Goal: Task Accomplishment & Management: Use online tool/utility

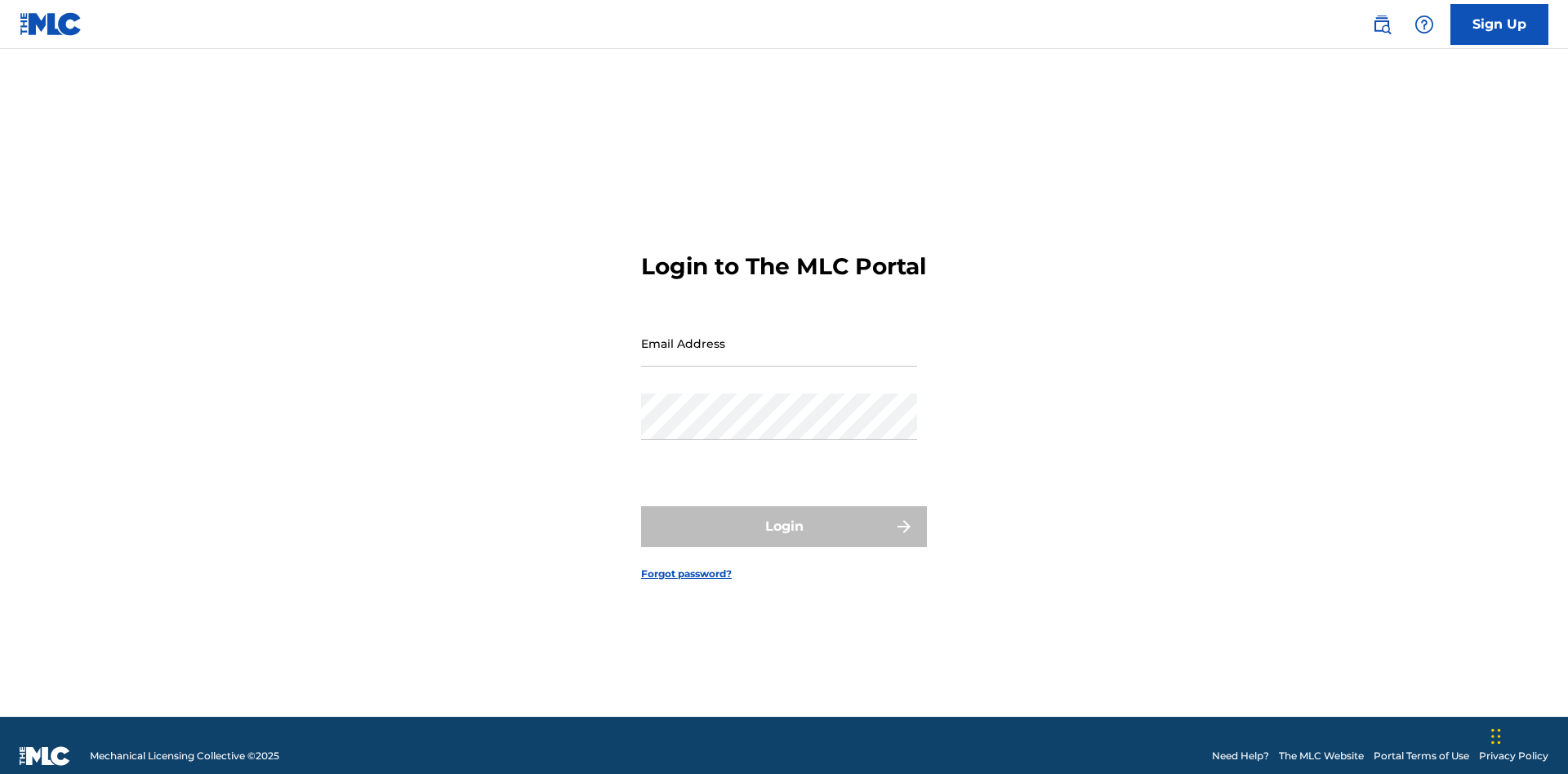
scroll to position [22, 0]
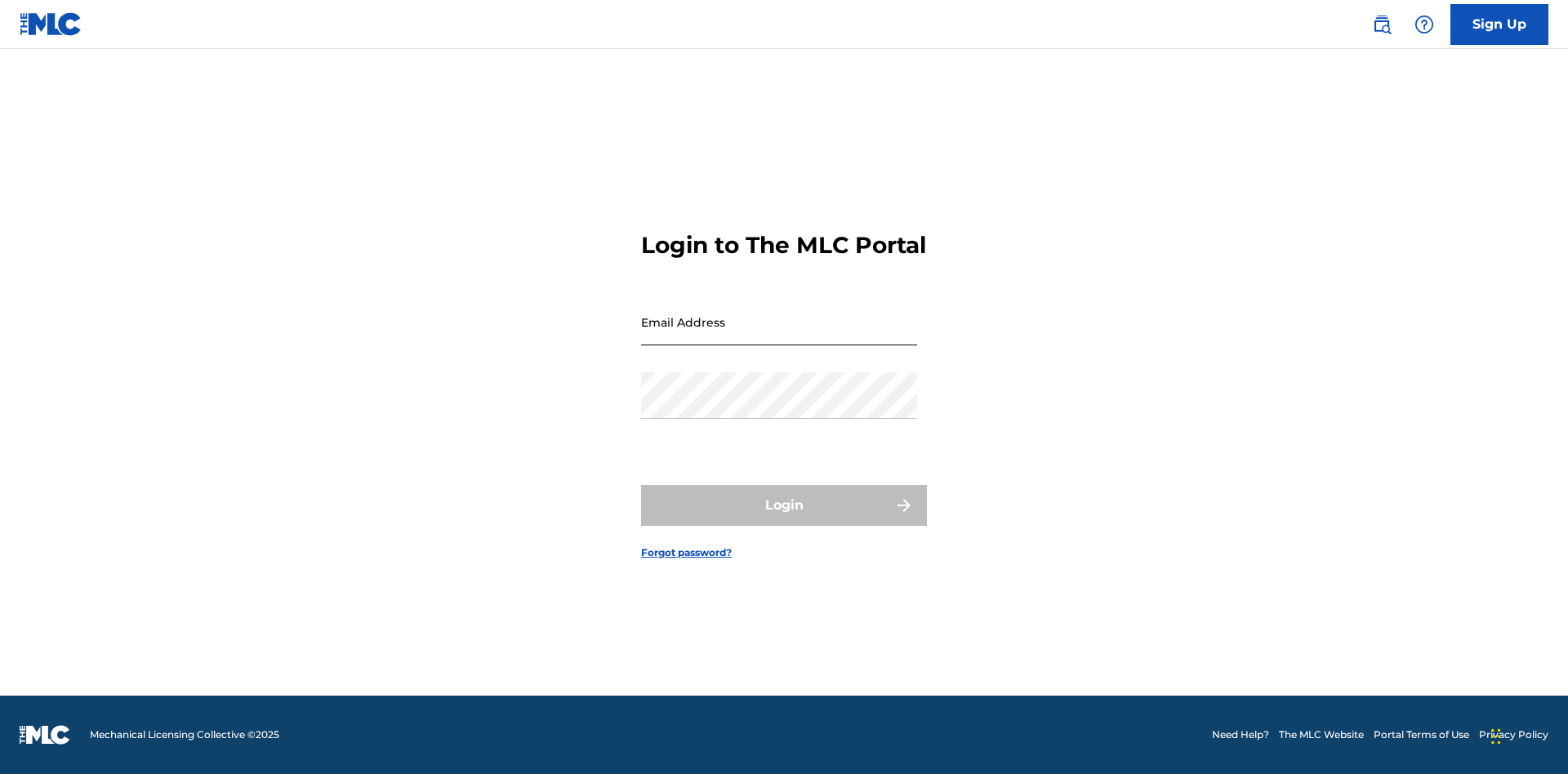
click at [779, 335] on input "Email Address" at bounding box center [779, 322] width 276 height 47
type input "Duke.McTesterson@gmail.com"
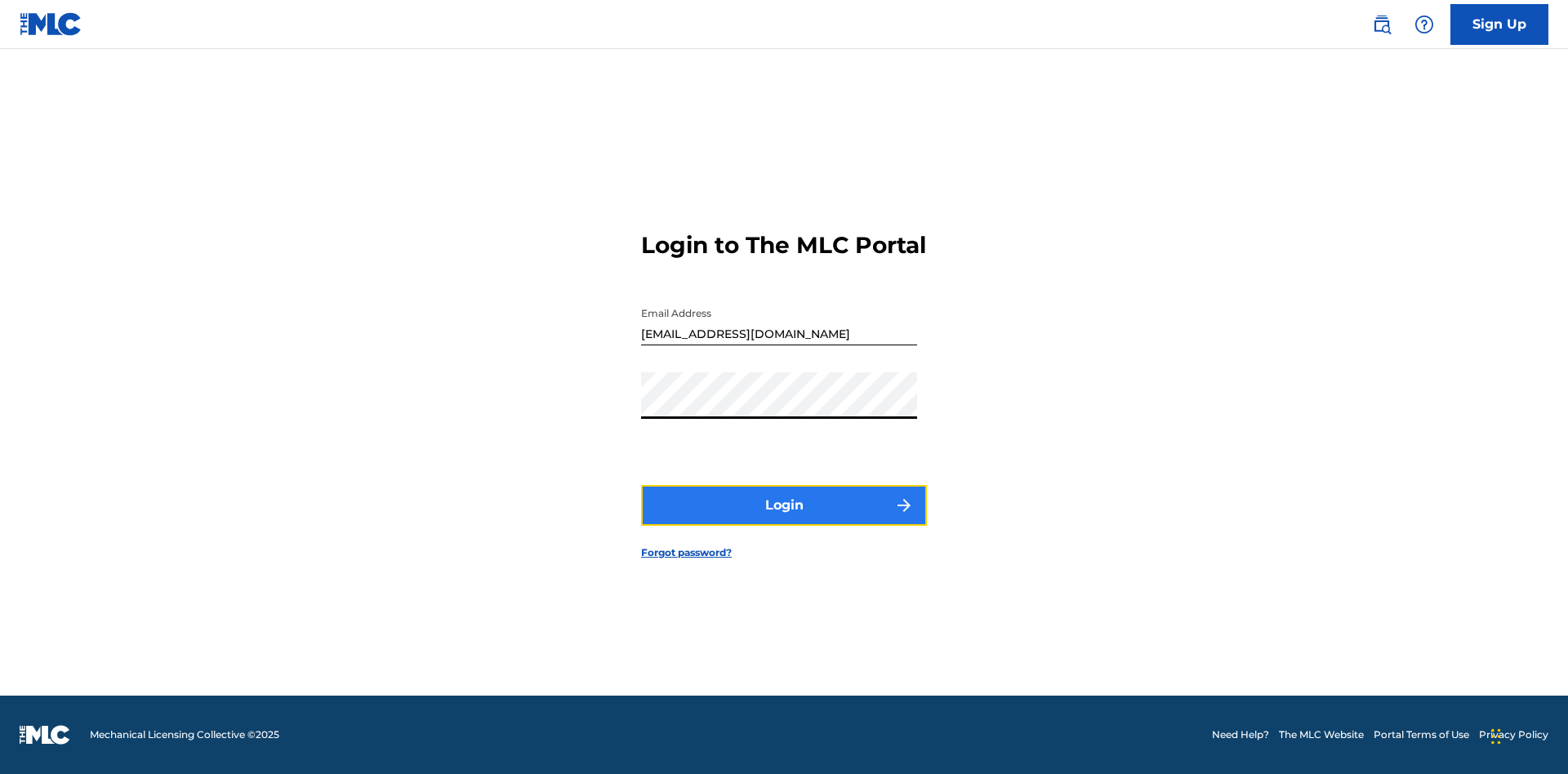
click at [784, 519] on button "Login" at bounding box center [784, 506] width 286 height 41
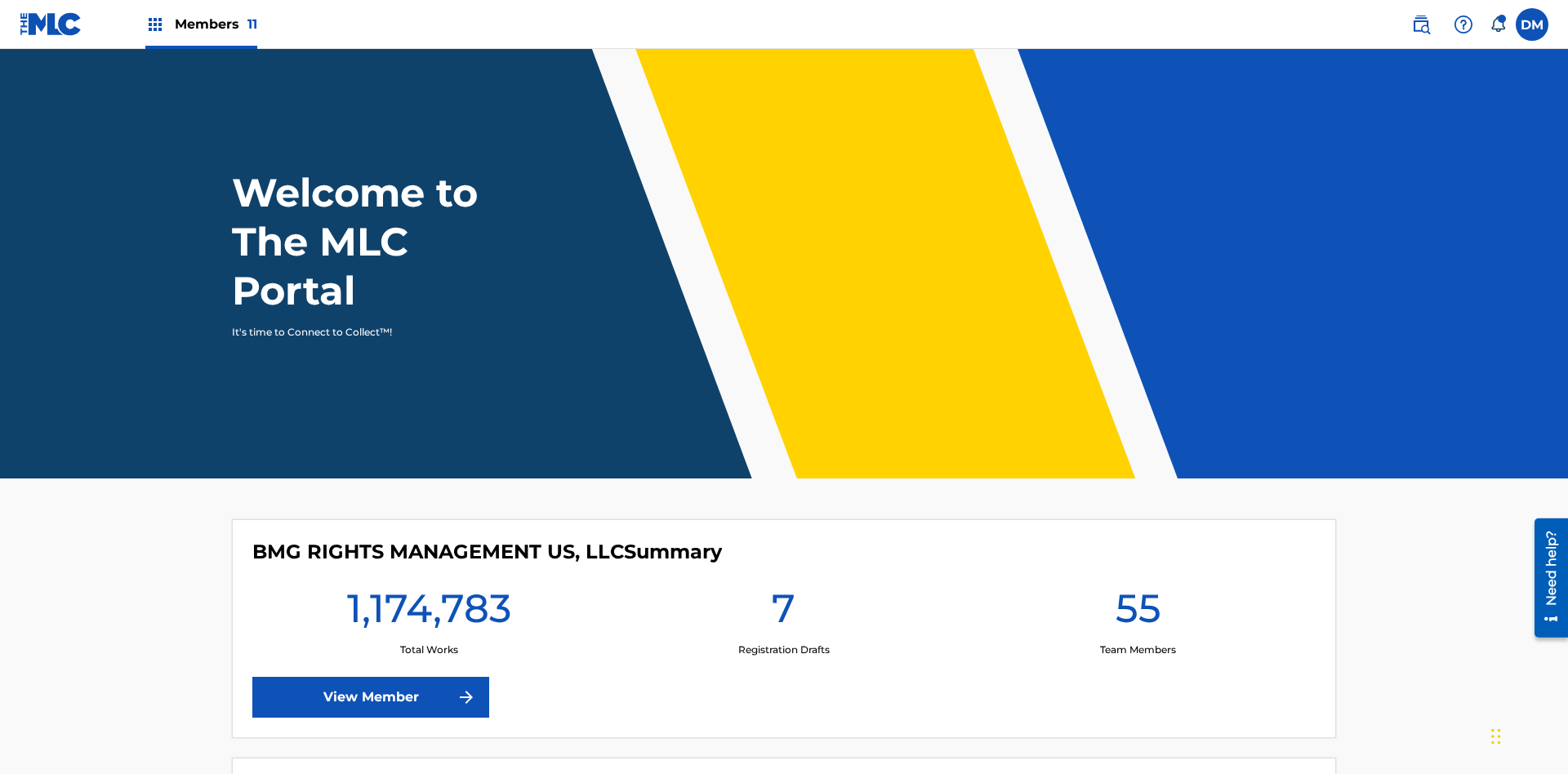
click at [201, 23] on span "Members 11" at bounding box center [216, 23] width 82 height 19
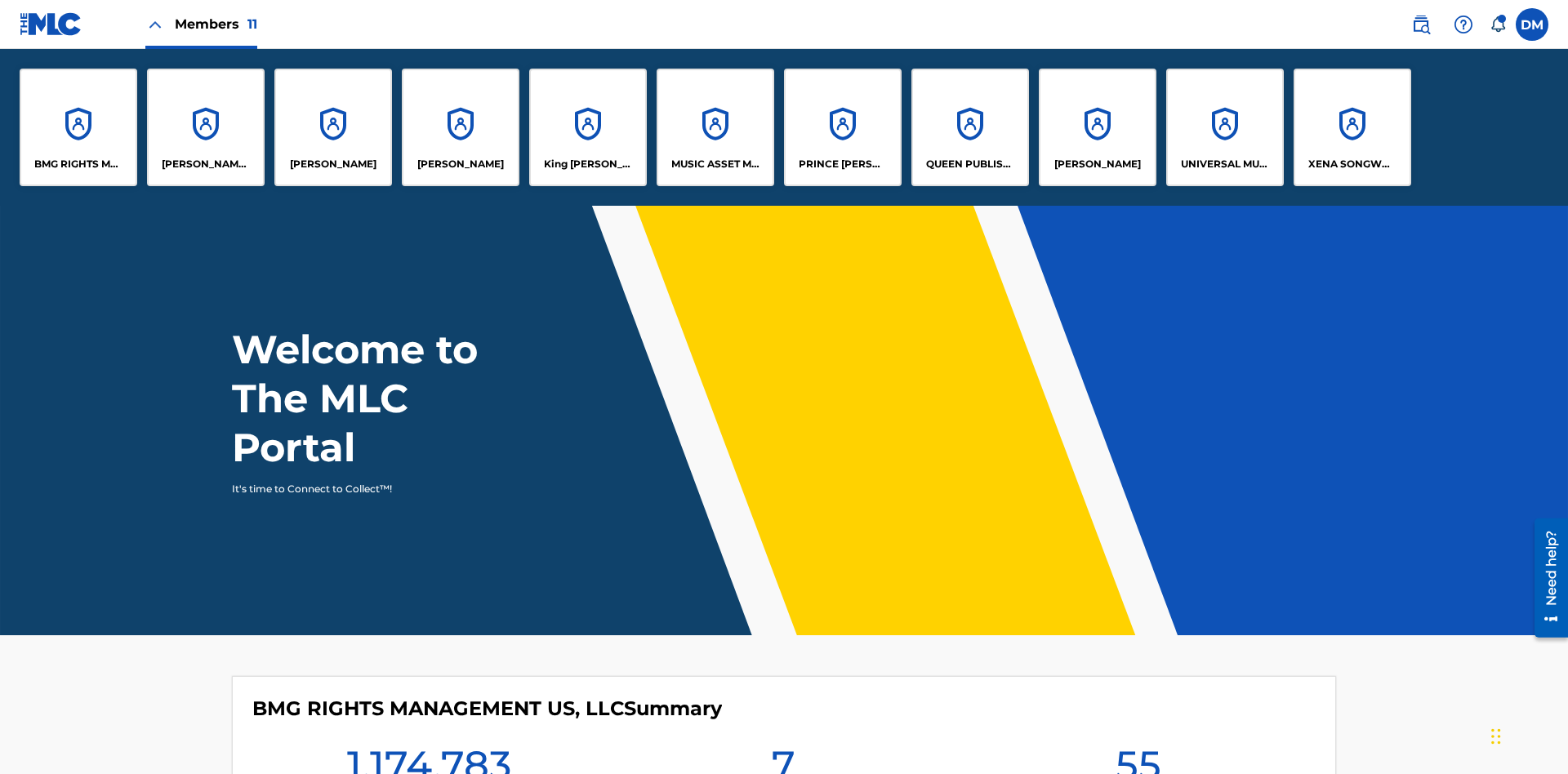
scroll to position [59, 0]
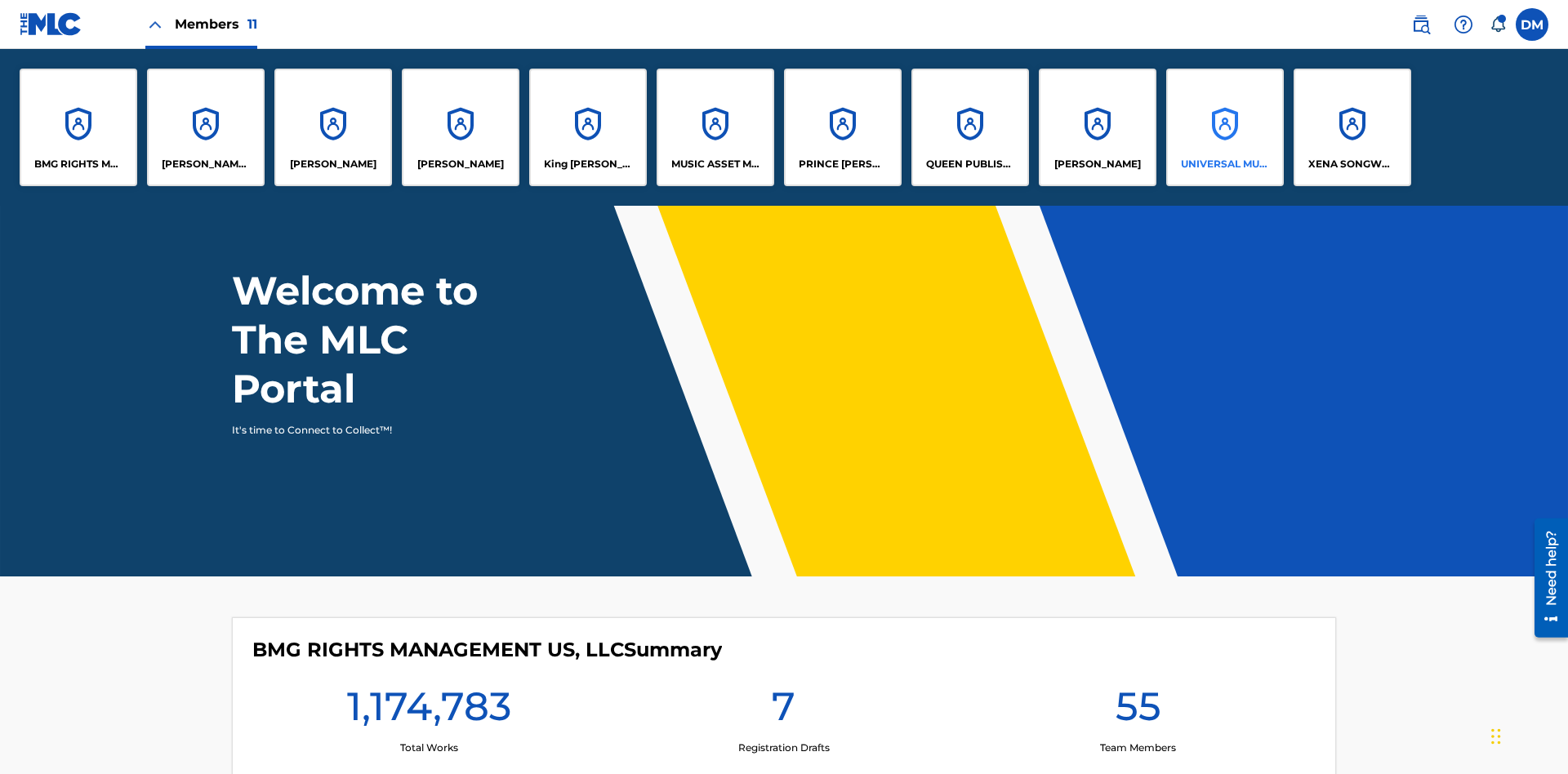
click at [1224, 164] on p "UNIVERSAL MUSIC PUB GROUP" at bounding box center [1225, 164] width 89 height 14
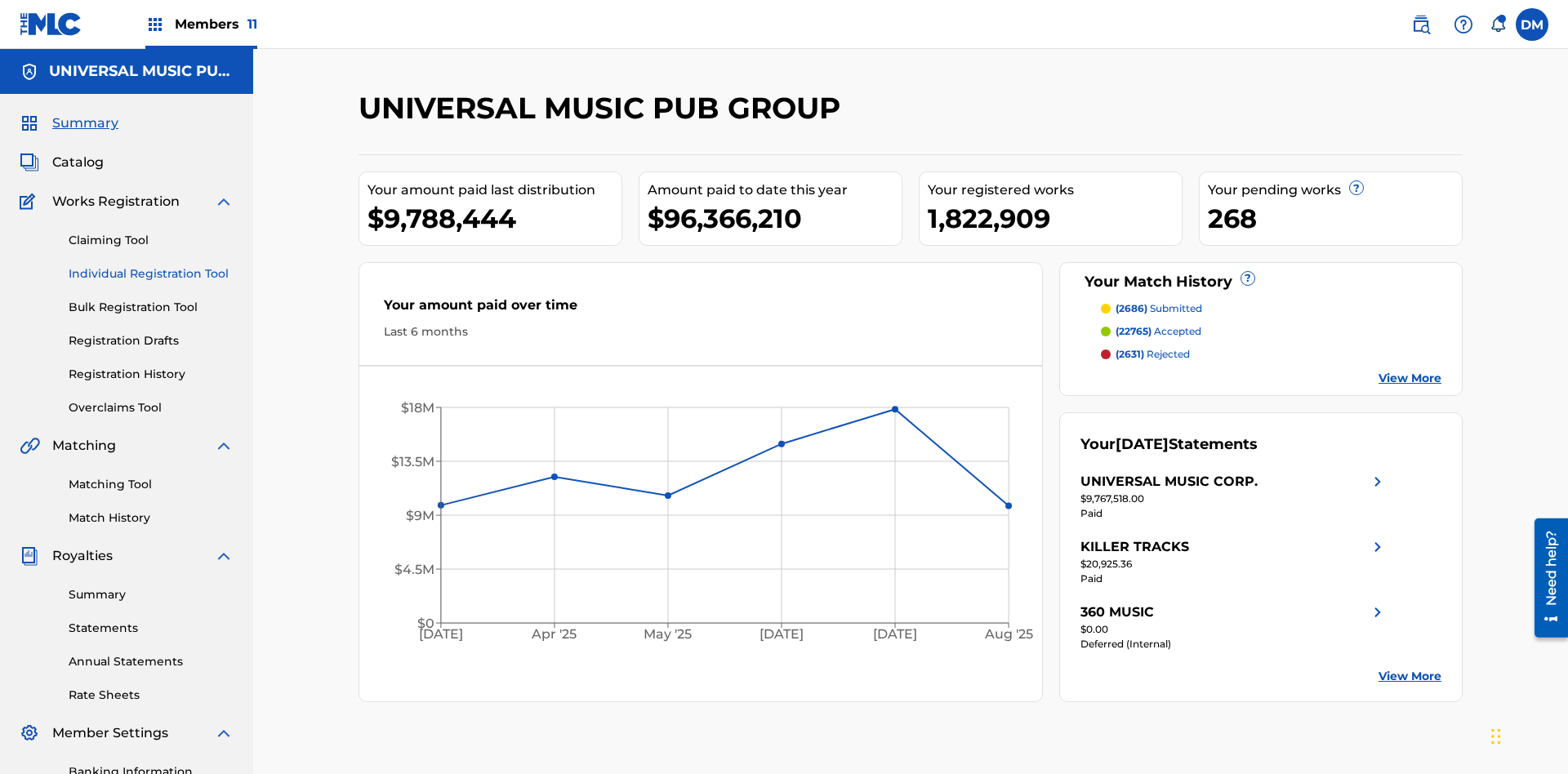
click at [151, 265] on link "Individual Registration Tool" at bounding box center [152, 274] width 165 height 17
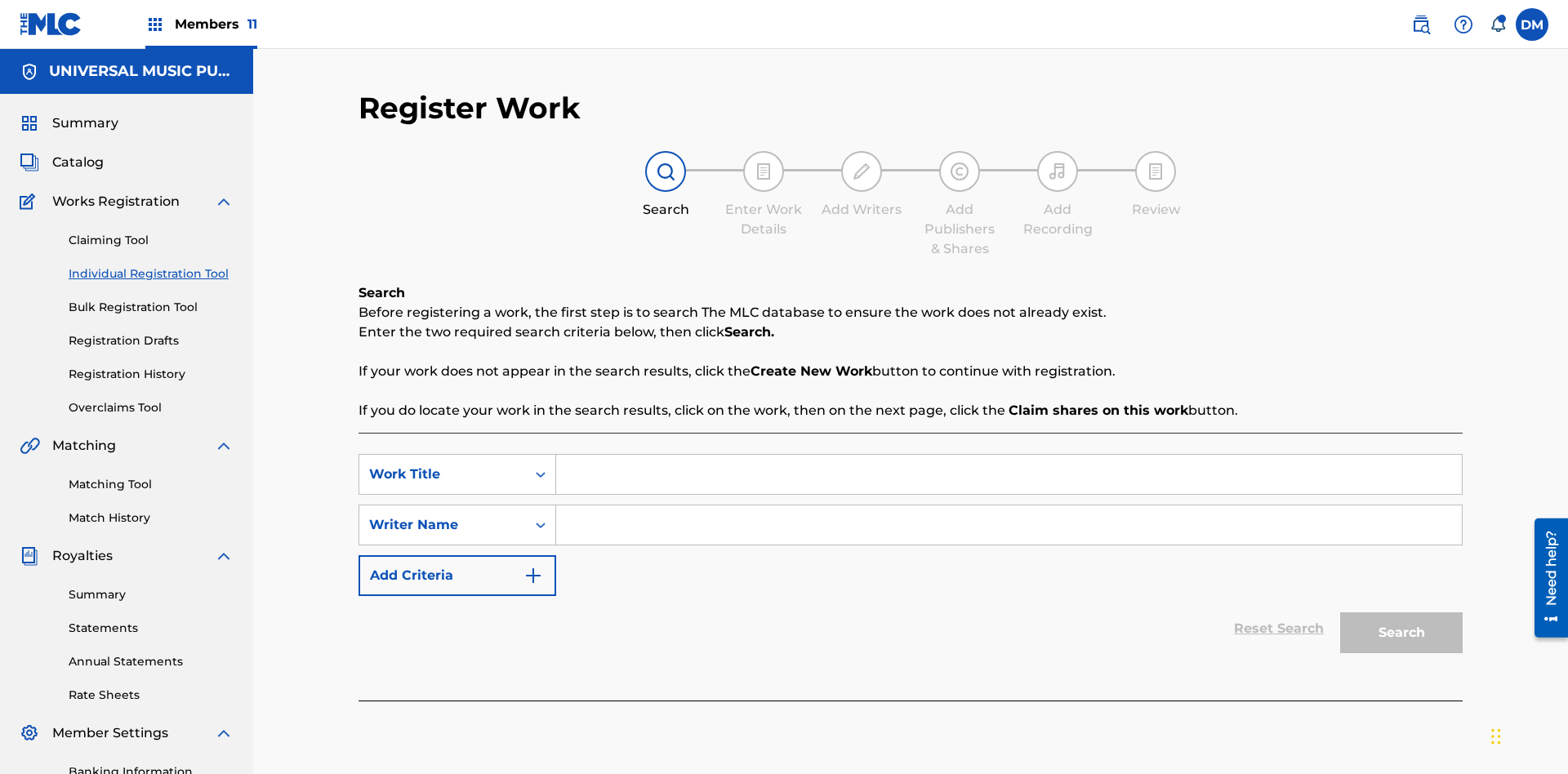
click at [1009, 455] on input "Search Form" at bounding box center [1009, 474] width 905 height 39
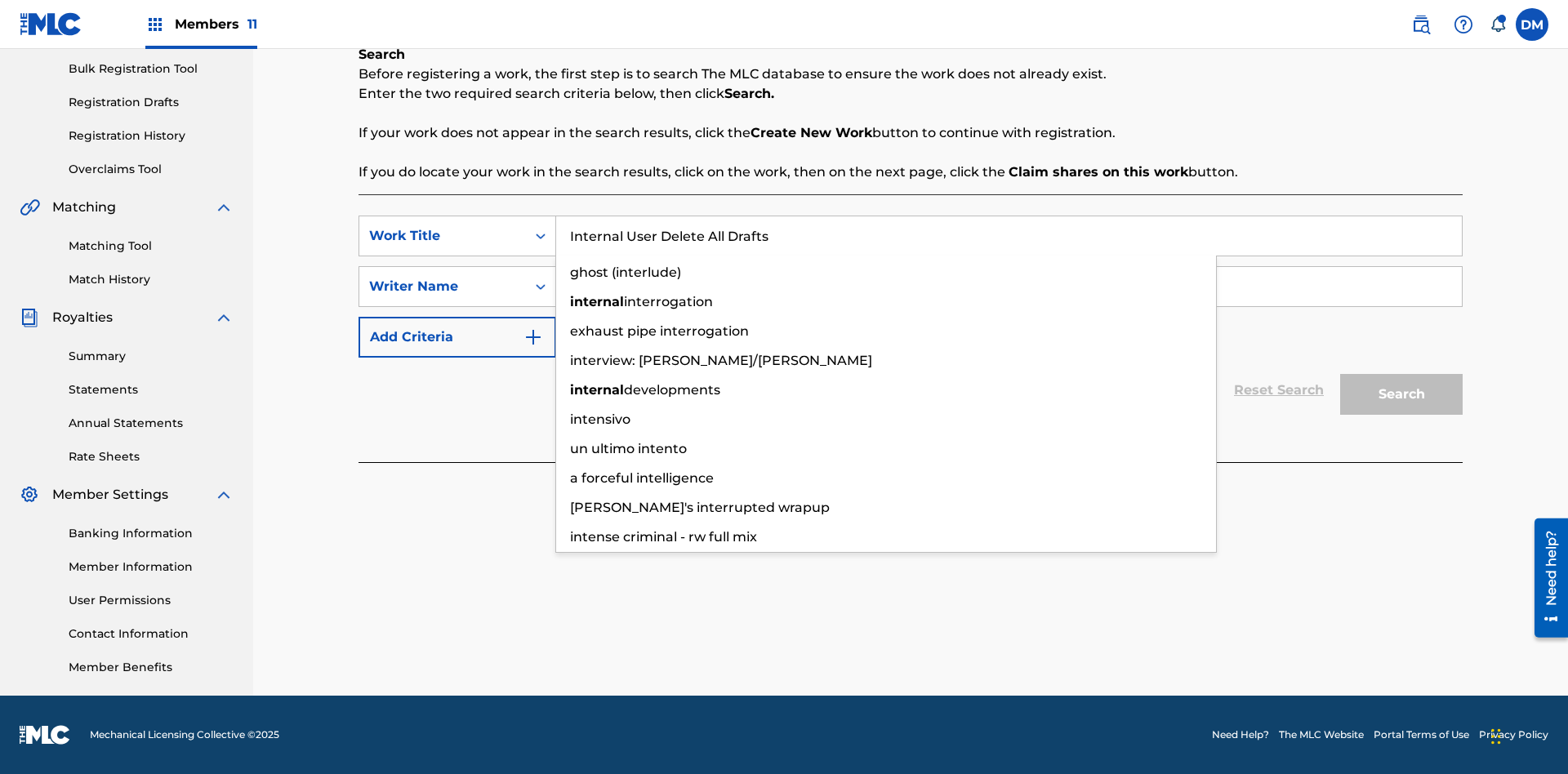
type input "Internal User Delete All Drafts"
click at [1009, 287] on input "Search Form" at bounding box center [1009, 287] width 905 height 39
type input "Test"
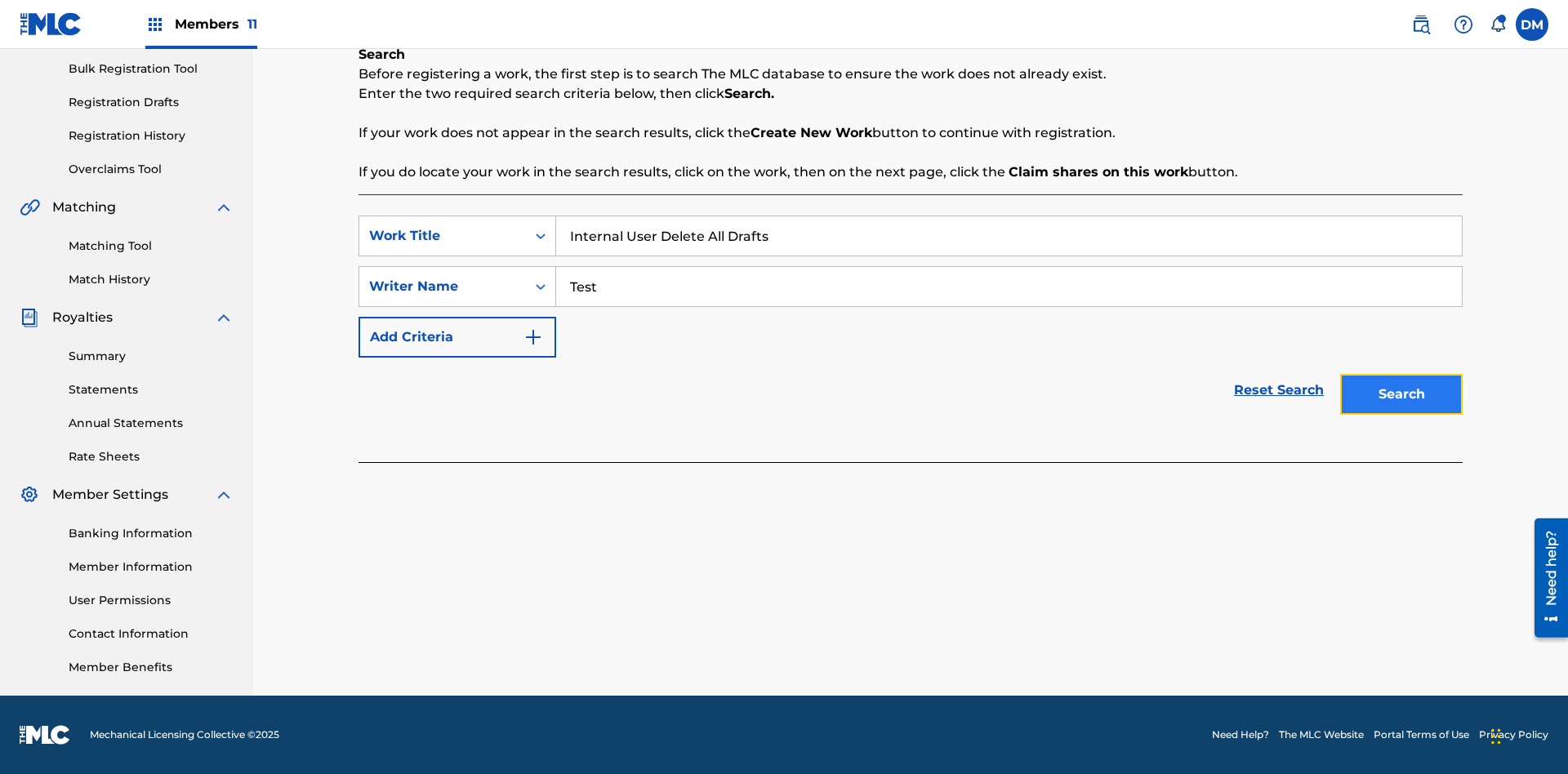
click at [1401, 395] on button "Search" at bounding box center [1400, 395] width 123 height 41
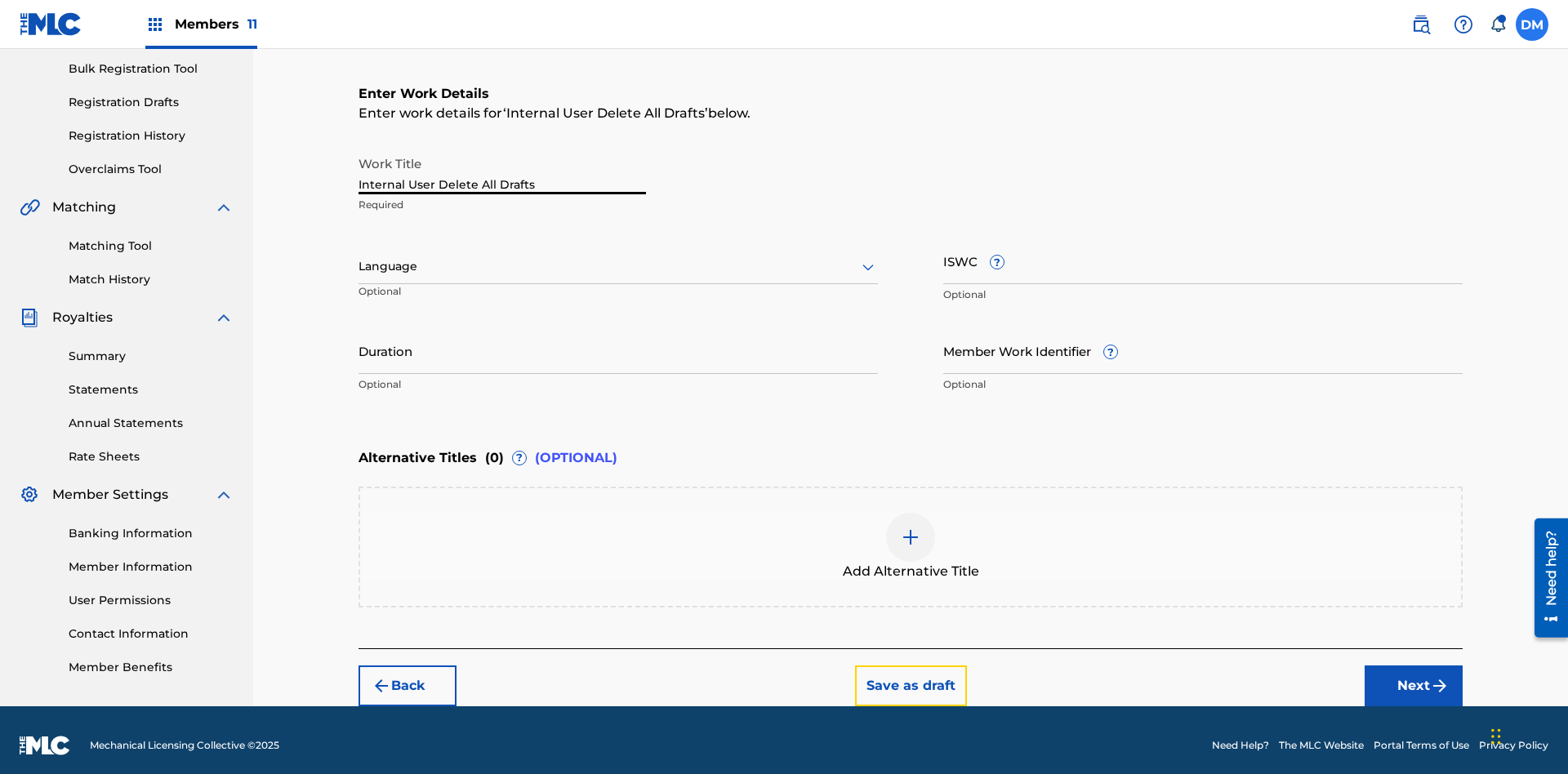
click at [910, 674] on button "Save as draft" at bounding box center [911, 686] width 112 height 41
click at [1532, 23] on label at bounding box center [1531, 24] width 32 height 32
click at [1532, 24] on input "DM Duke McTesterson duke.mctesterson@gmail.com Notification Preferences Profile…" at bounding box center [1532, 24] width 0 height 0
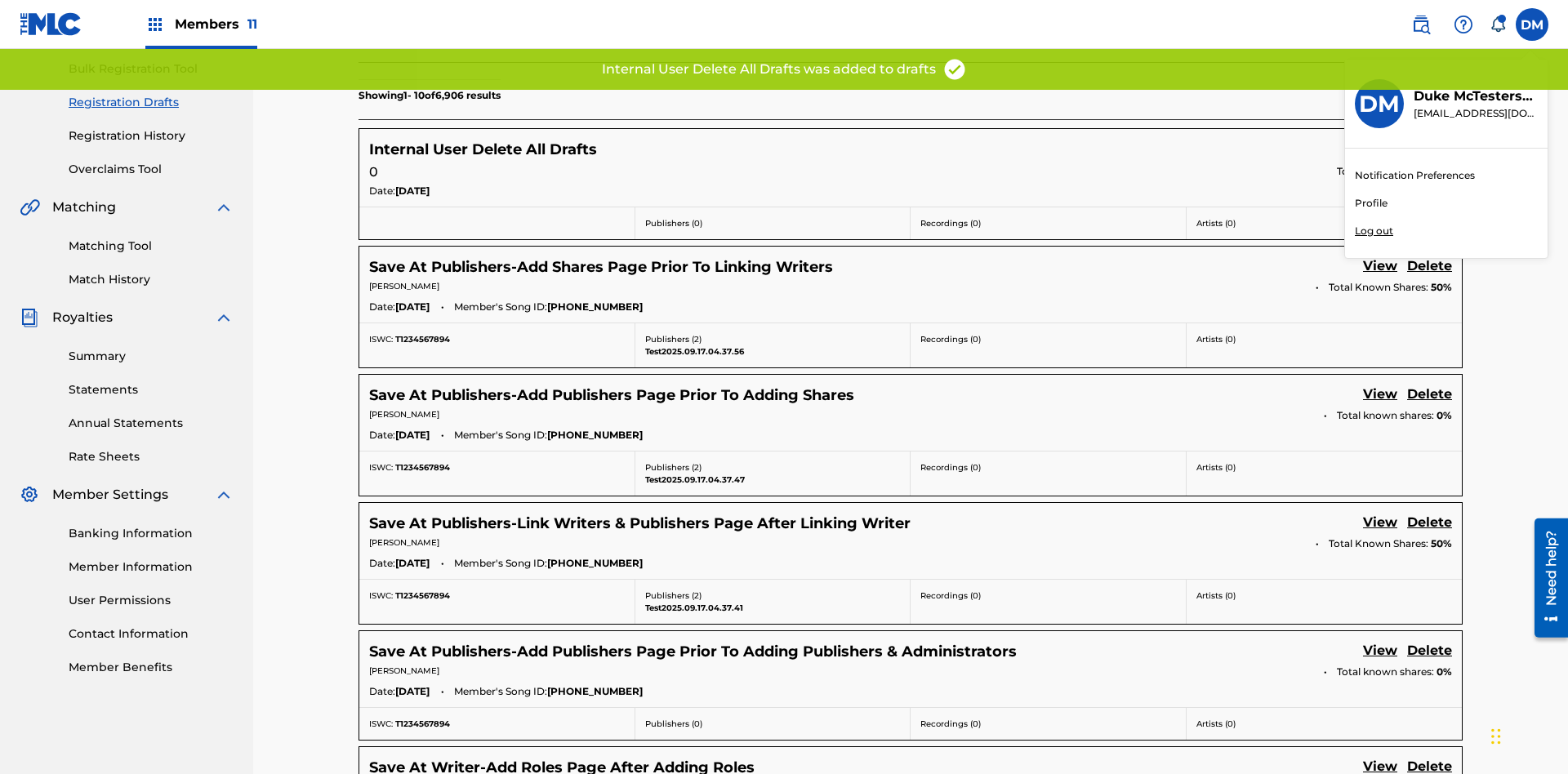
click at [1373, 231] on p "Log out" at bounding box center [1373, 231] width 39 height 14
click at [1532, 24] on input "DM Duke McTesterson duke.mctesterson@gmail.com Notification Preferences Profile…" at bounding box center [1532, 24] width 0 height 0
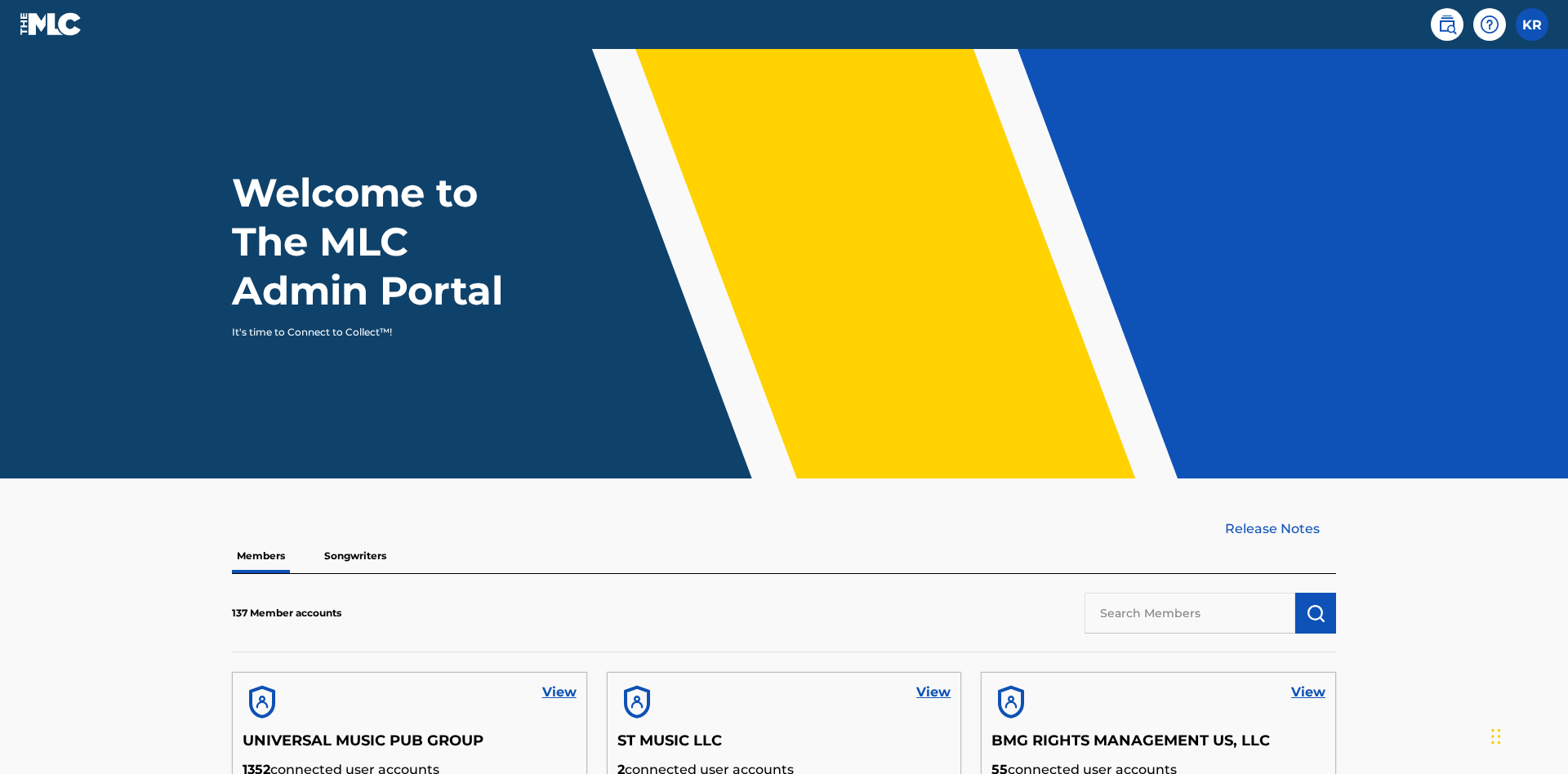
click at [1190, 593] on input "text" at bounding box center [1189, 613] width 211 height 41
click at [1315, 604] on img "submit" at bounding box center [1315, 613] width 20 height 20
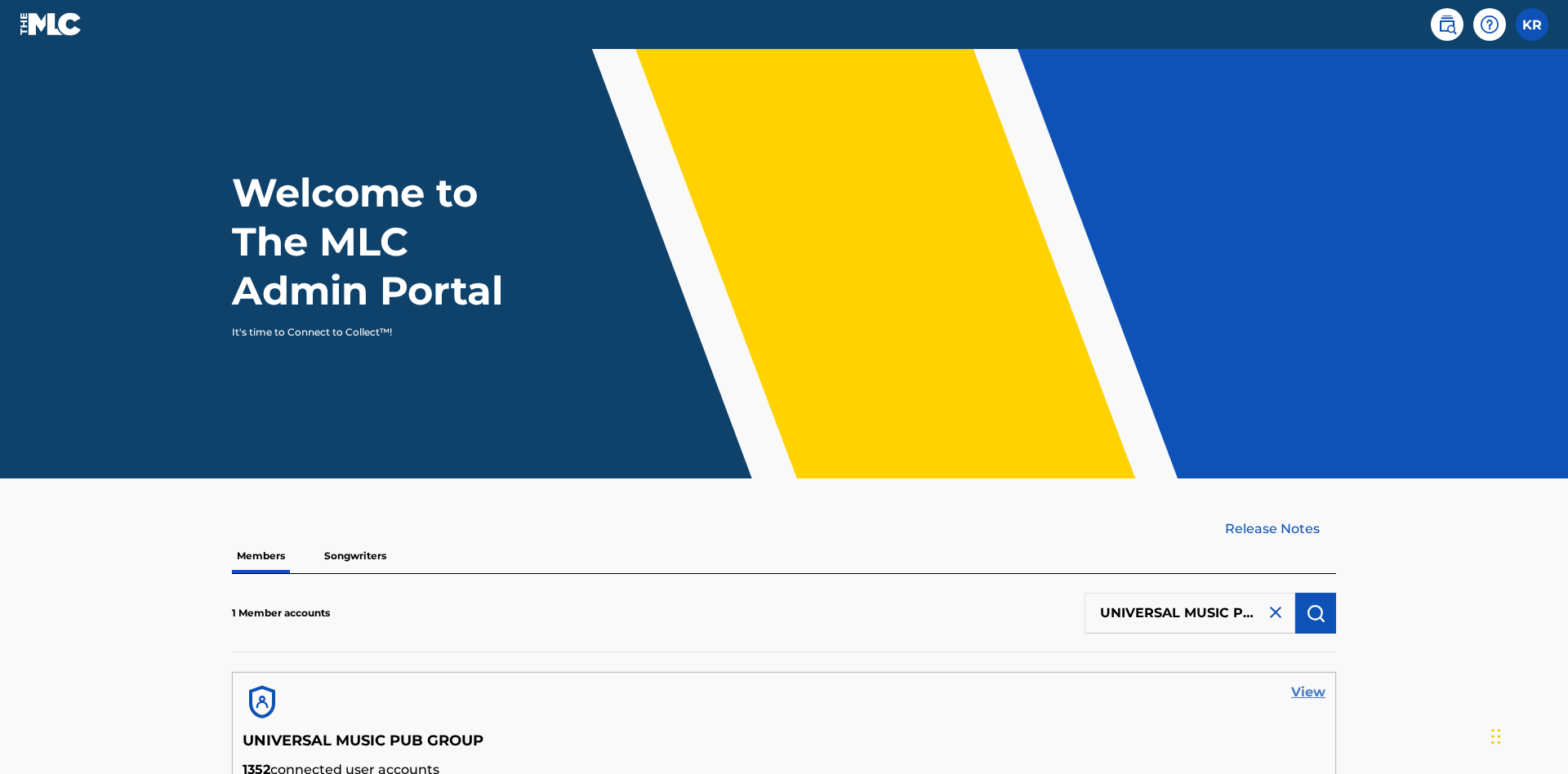
click at [1308, 683] on link "View" at bounding box center [1308, 692] width 34 height 20
